Goal: Transaction & Acquisition: Purchase product/service

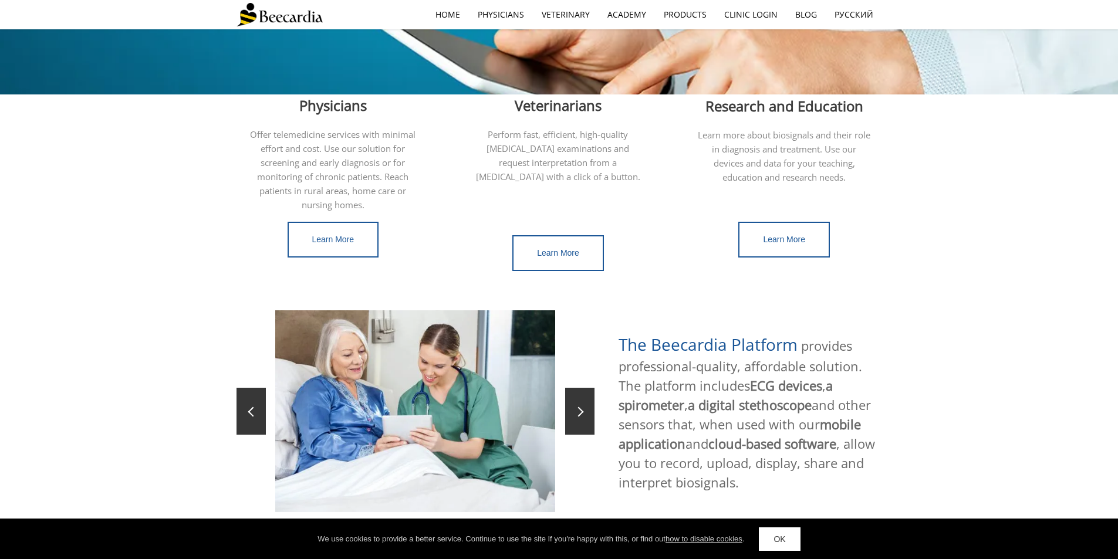
scroll to position [352, 0]
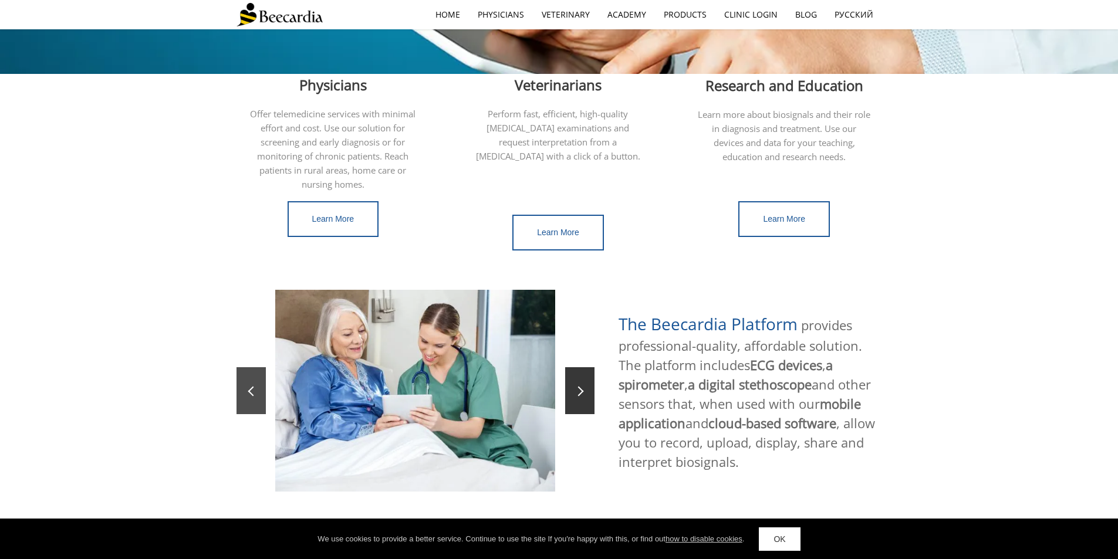
click at [258, 380] on link at bounding box center [250, 390] width 29 height 47
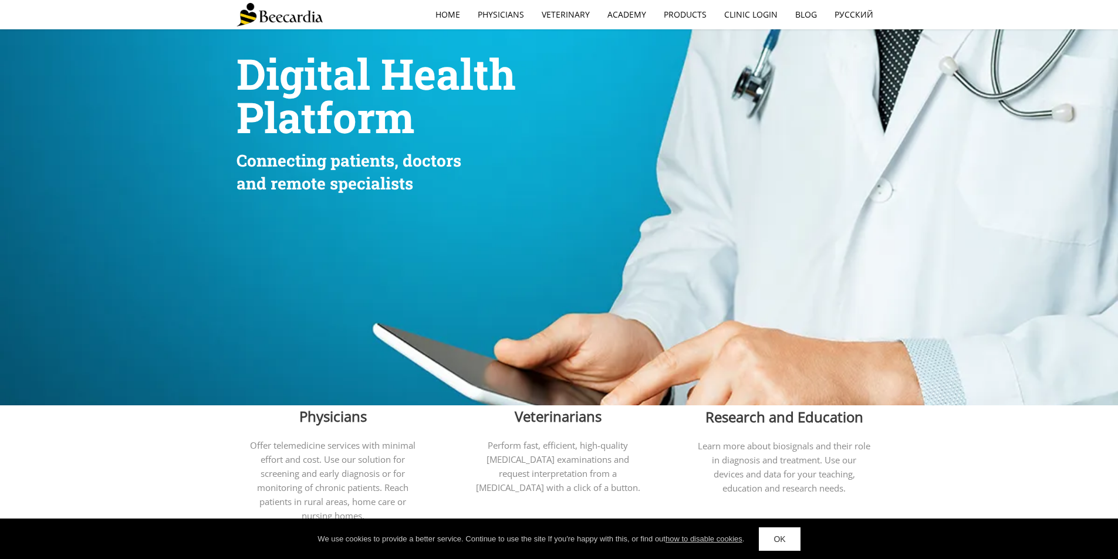
scroll to position [0, 0]
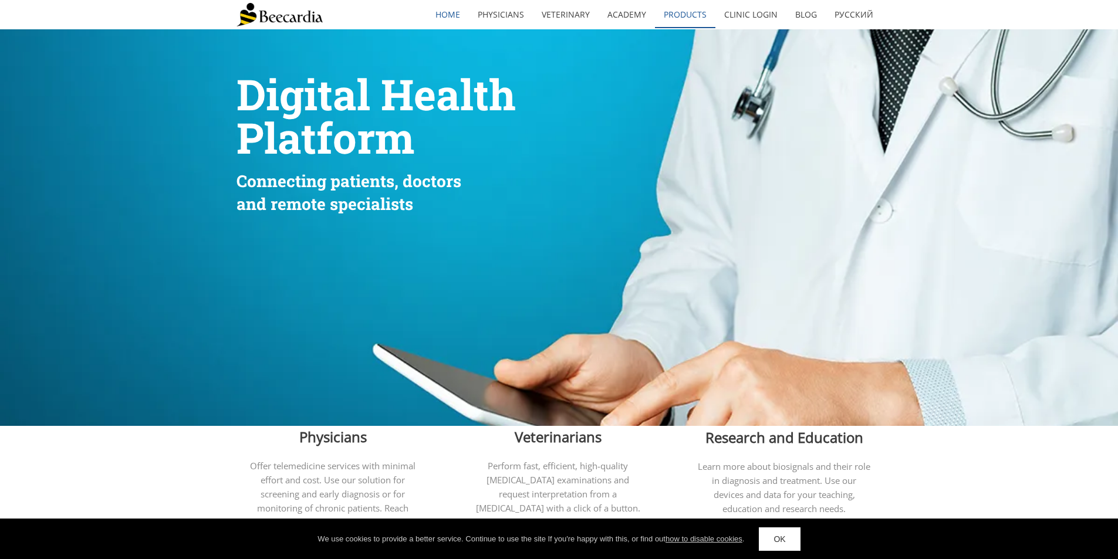
click at [694, 13] on link "Products" at bounding box center [685, 14] width 60 height 27
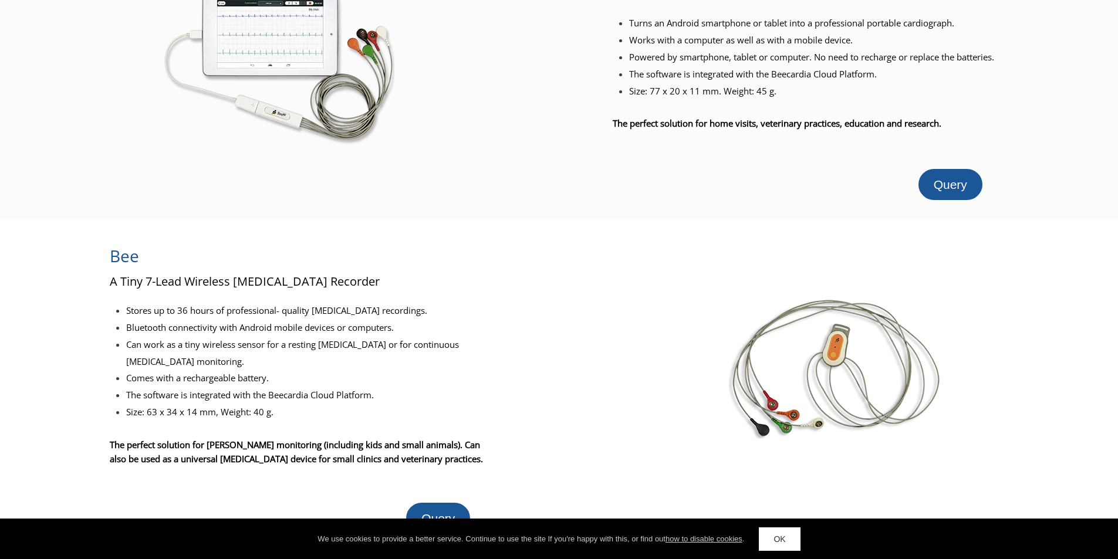
scroll to position [176, 0]
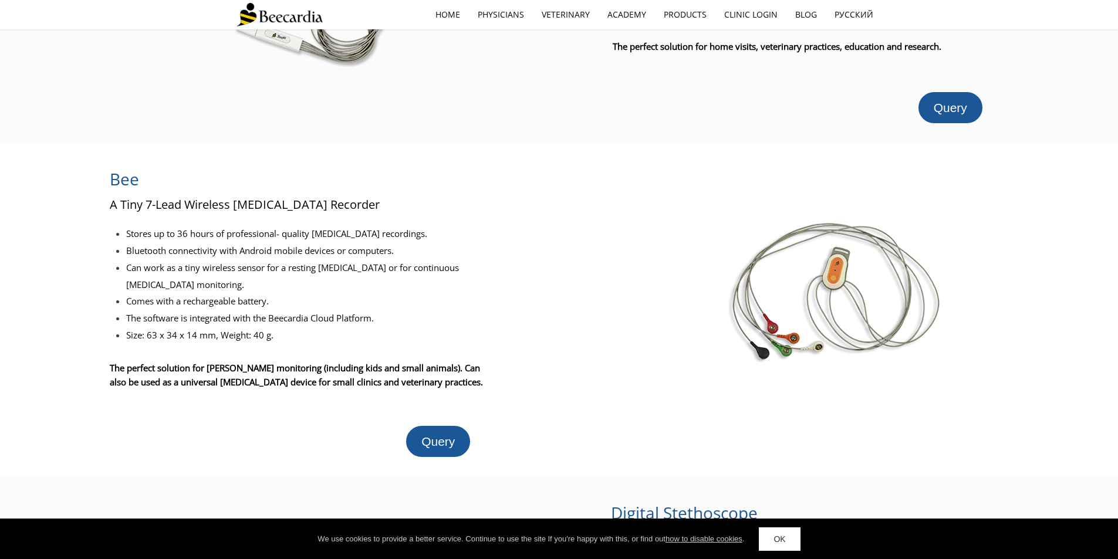
click at [853, 262] on img at bounding box center [836, 291] width 214 height 141
click at [832, 271] on img at bounding box center [836, 291] width 214 height 141
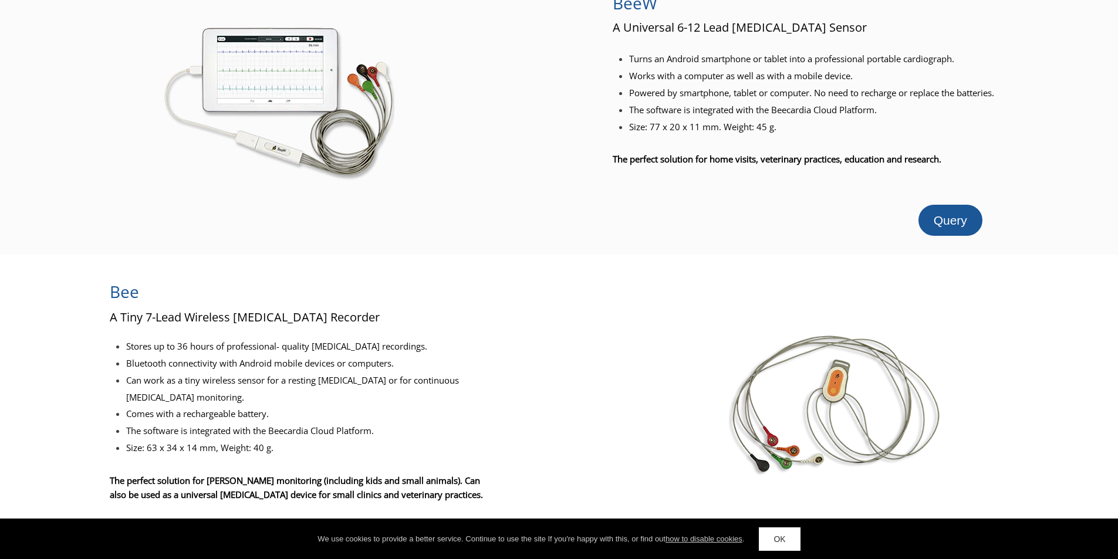
scroll to position [0, 0]
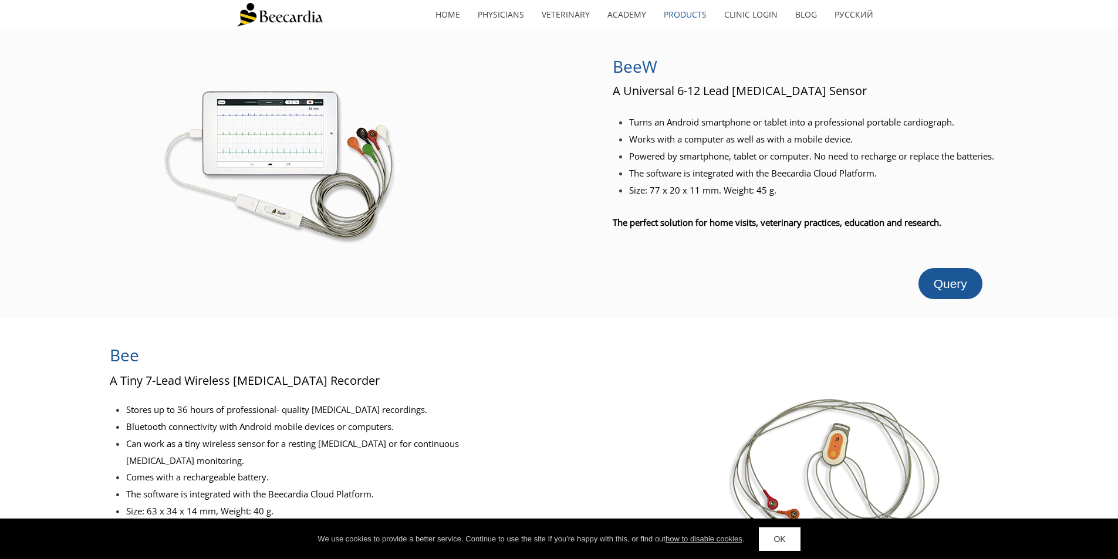
drag, startPoint x: 1041, startPoint y: 378, endPoint x: 1084, endPoint y: 337, distance: 59.8
click at [1045, 376] on div at bounding box center [836, 467] width 564 height 261
click at [312, 307] on div "BeeW A Universal 6-12 Lead [MEDICAL_DATA] Sensor Turns an Android smartphone or…" at bounding box center [559, 173] width 1118 height 289
click at [444, 503] on li "Size: 63 x 34 x 14 mm, Weight: 40 g." at bounding box center [307, 511] width 363 height 17
